Goal: Ask a question

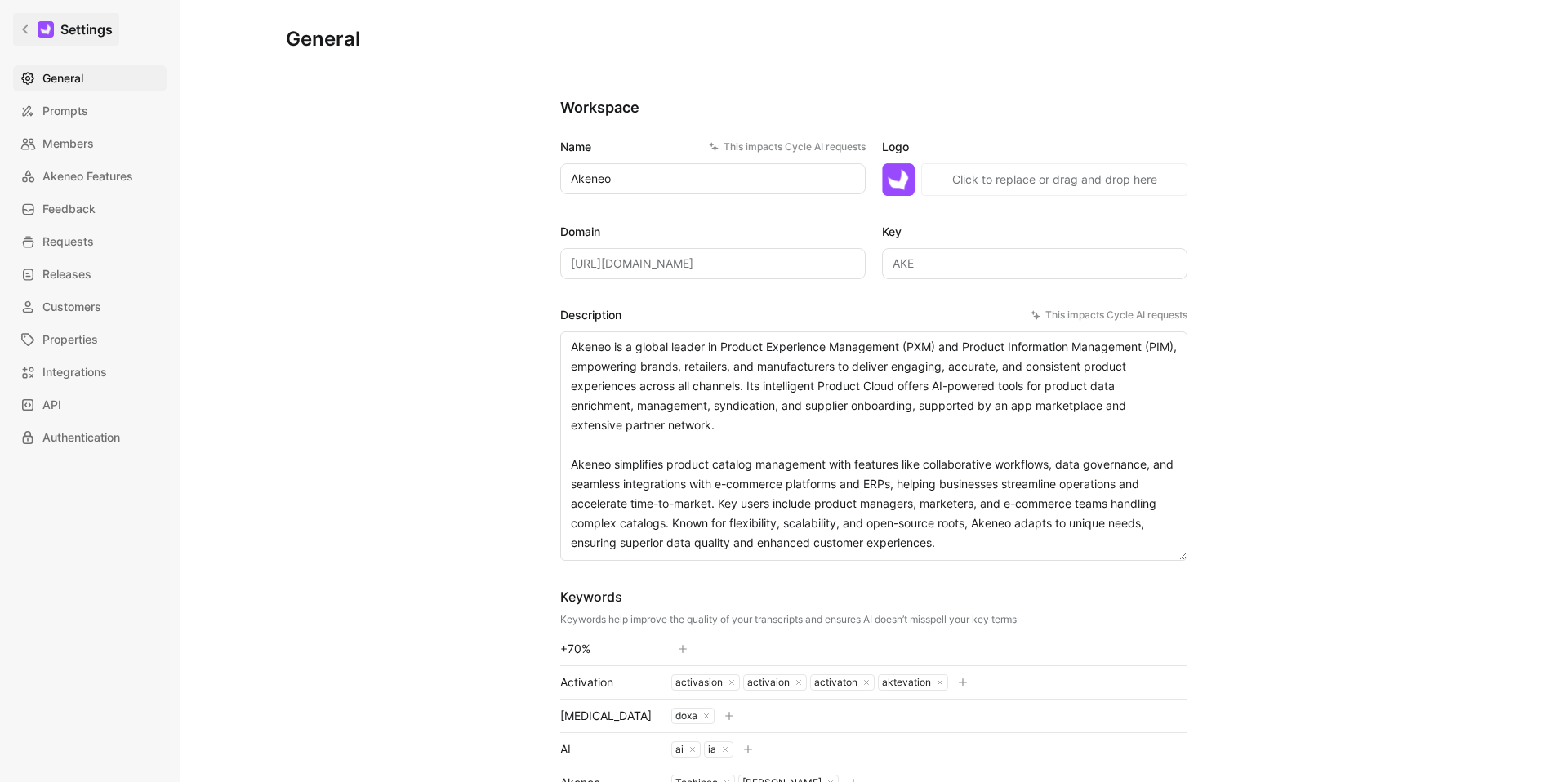
click at [20, 23] on icon at bounding box center [25, 29] width 11 height 11
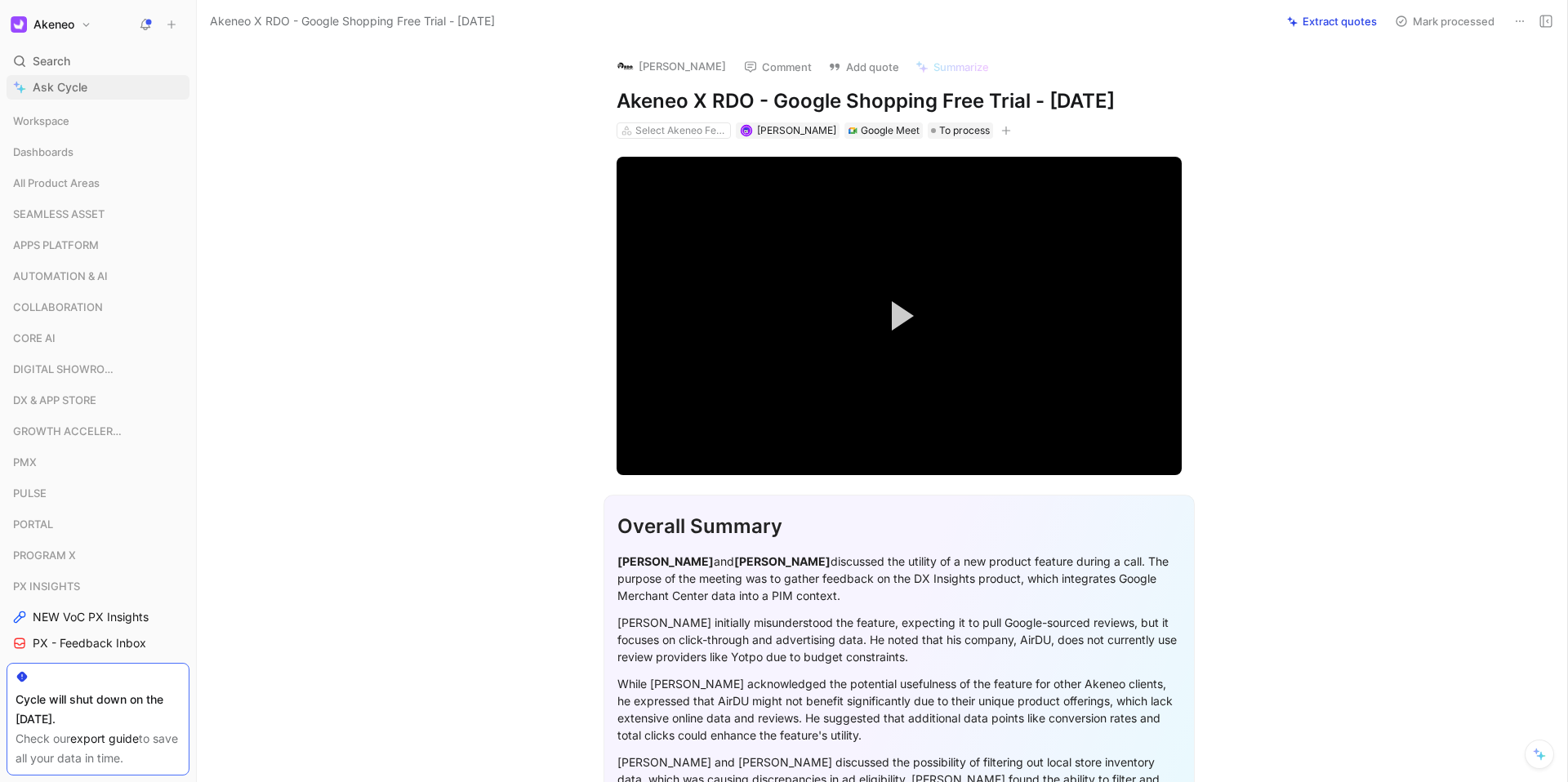
click at [121, 75] on link "Ask Cycle" at bounding box center [98, 87] width 183 height 24
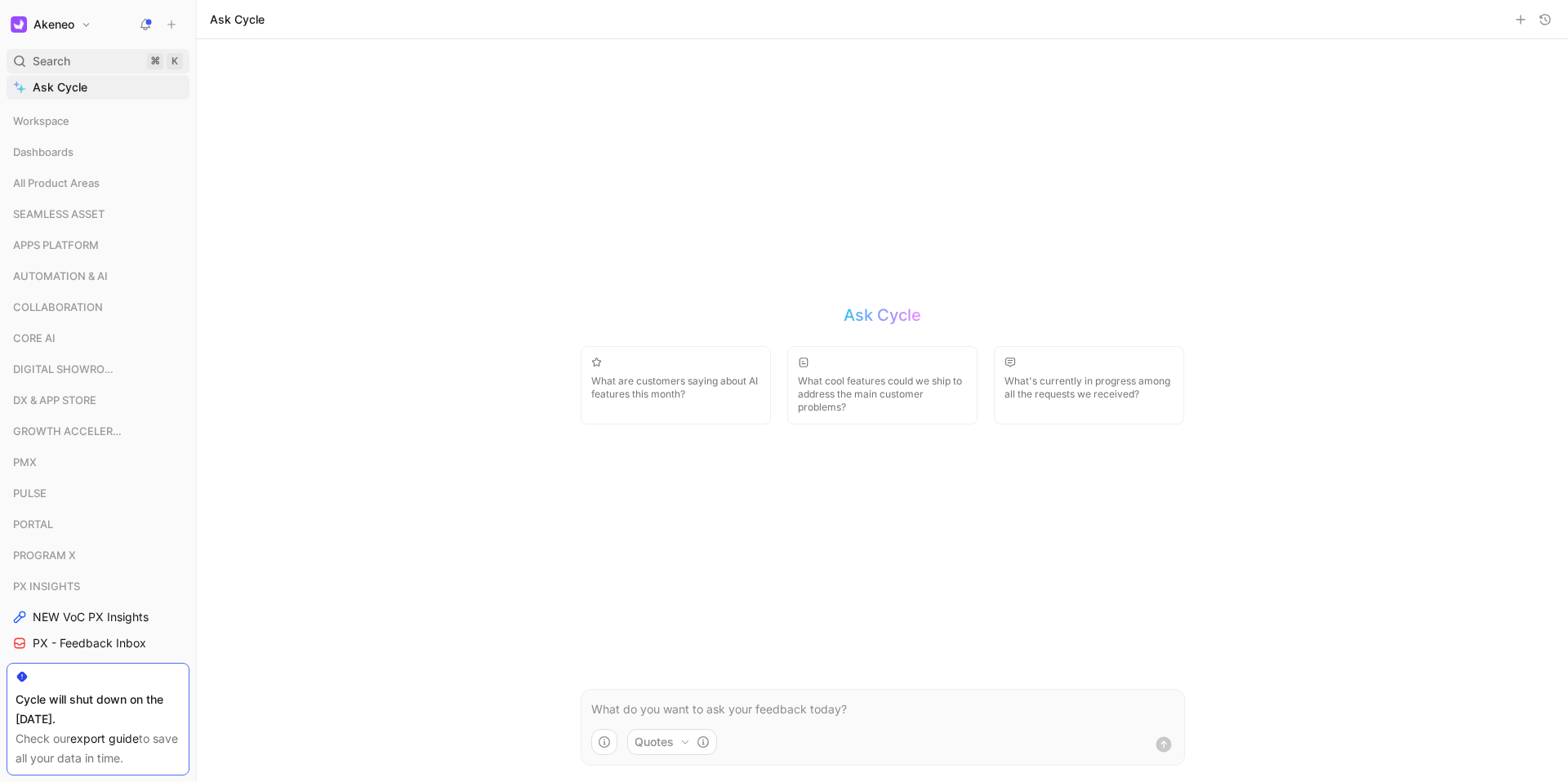
click at [122, 59] on div "Search ⌘ K" at bounding box center [98, 61] width 183 height 24
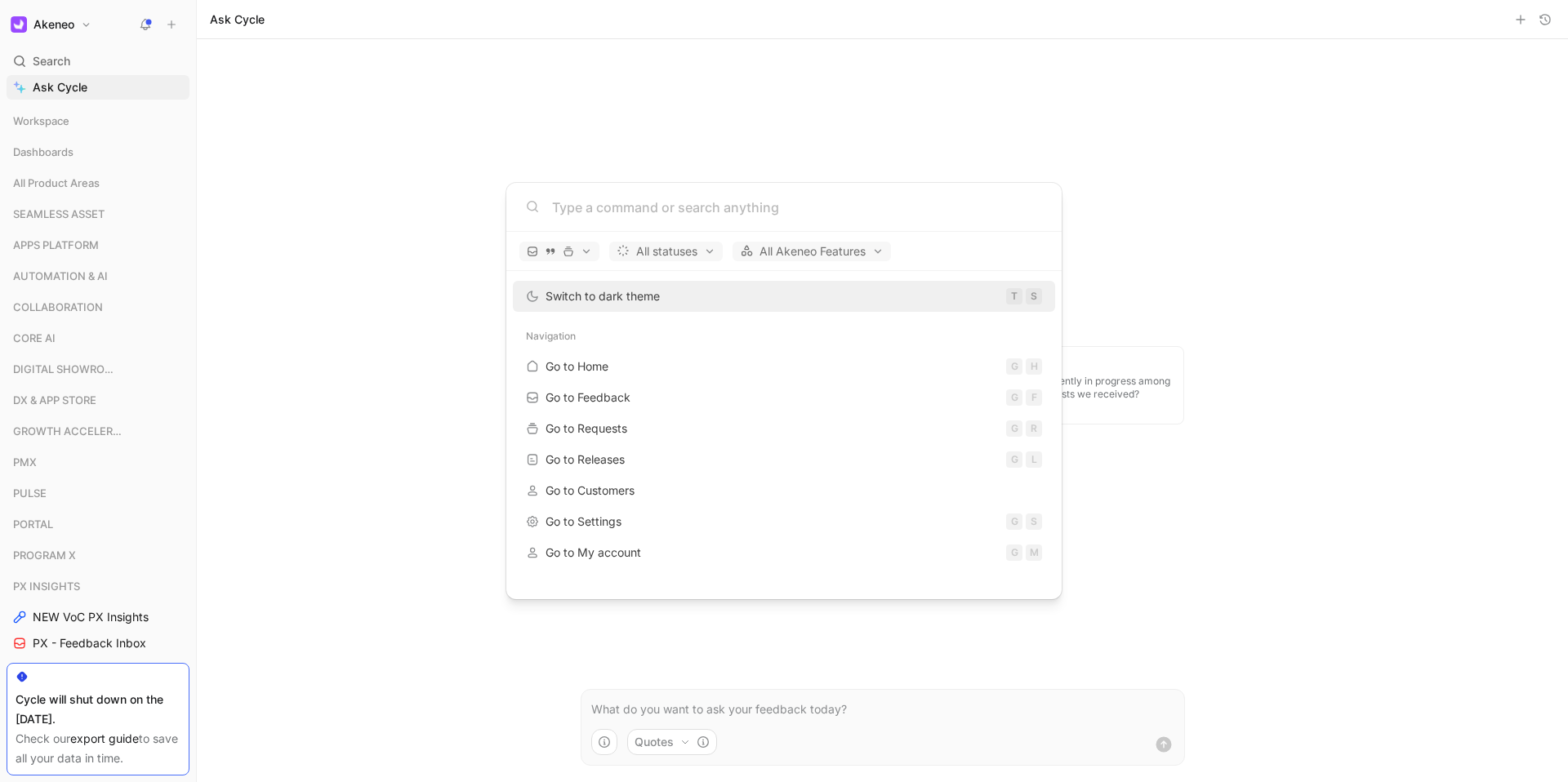
click at [679, 210] on input at bounding box center [797, 207] width 490 height 20
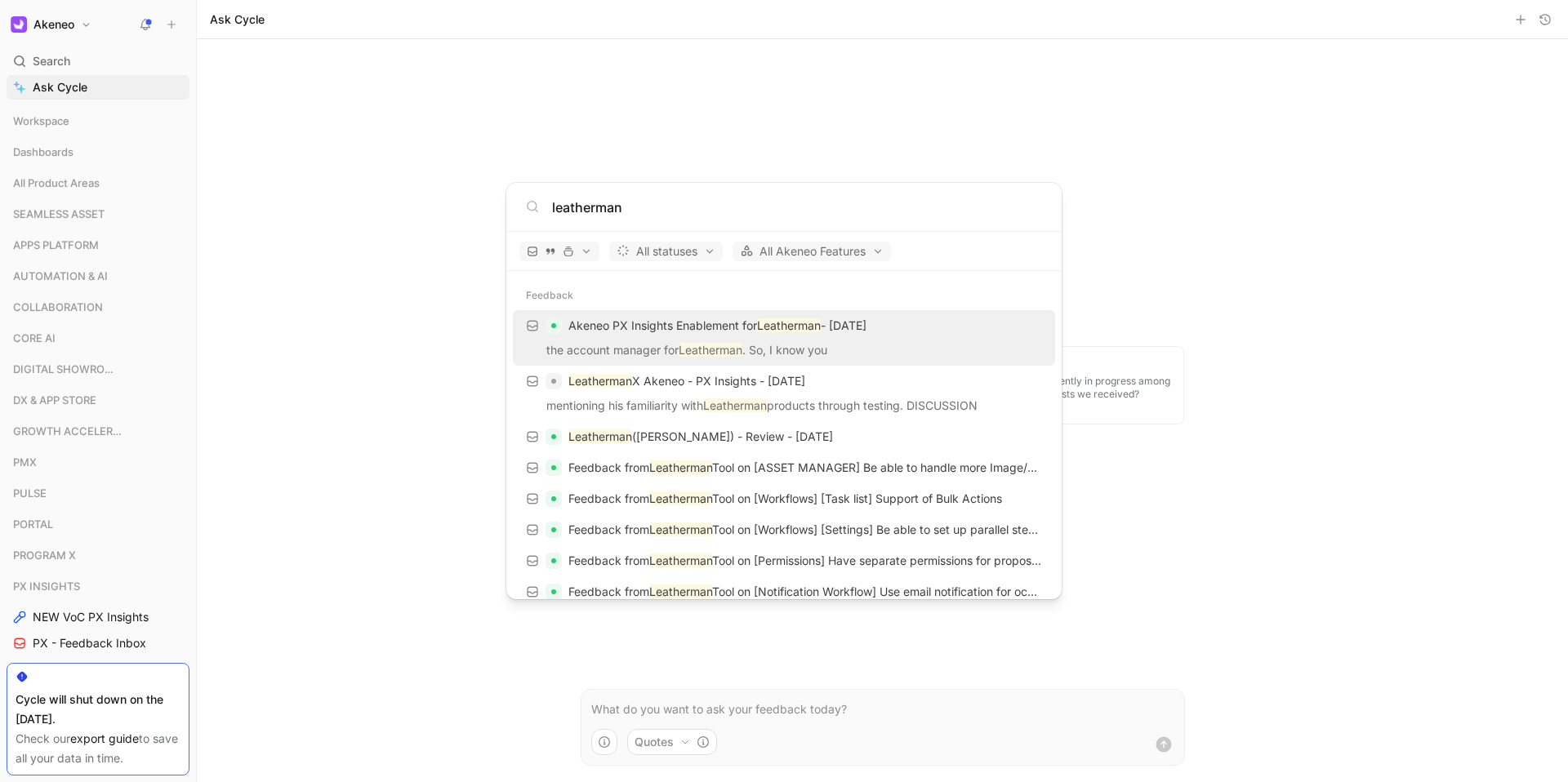
type input "leatherman"
